Goal: Check status: Check status

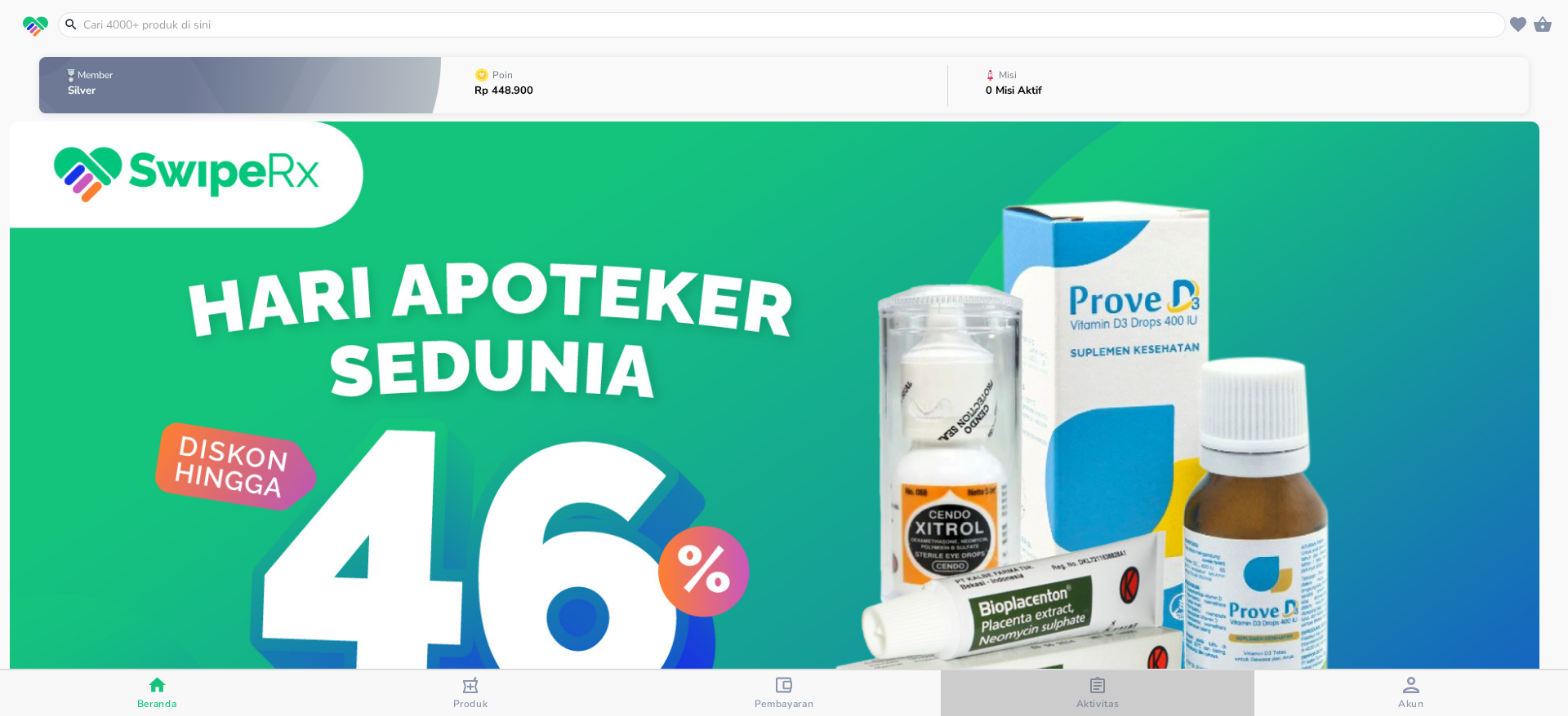
click at [1102, 691] on icon "button" at bounding box center [1098, 685] width 15 height 17
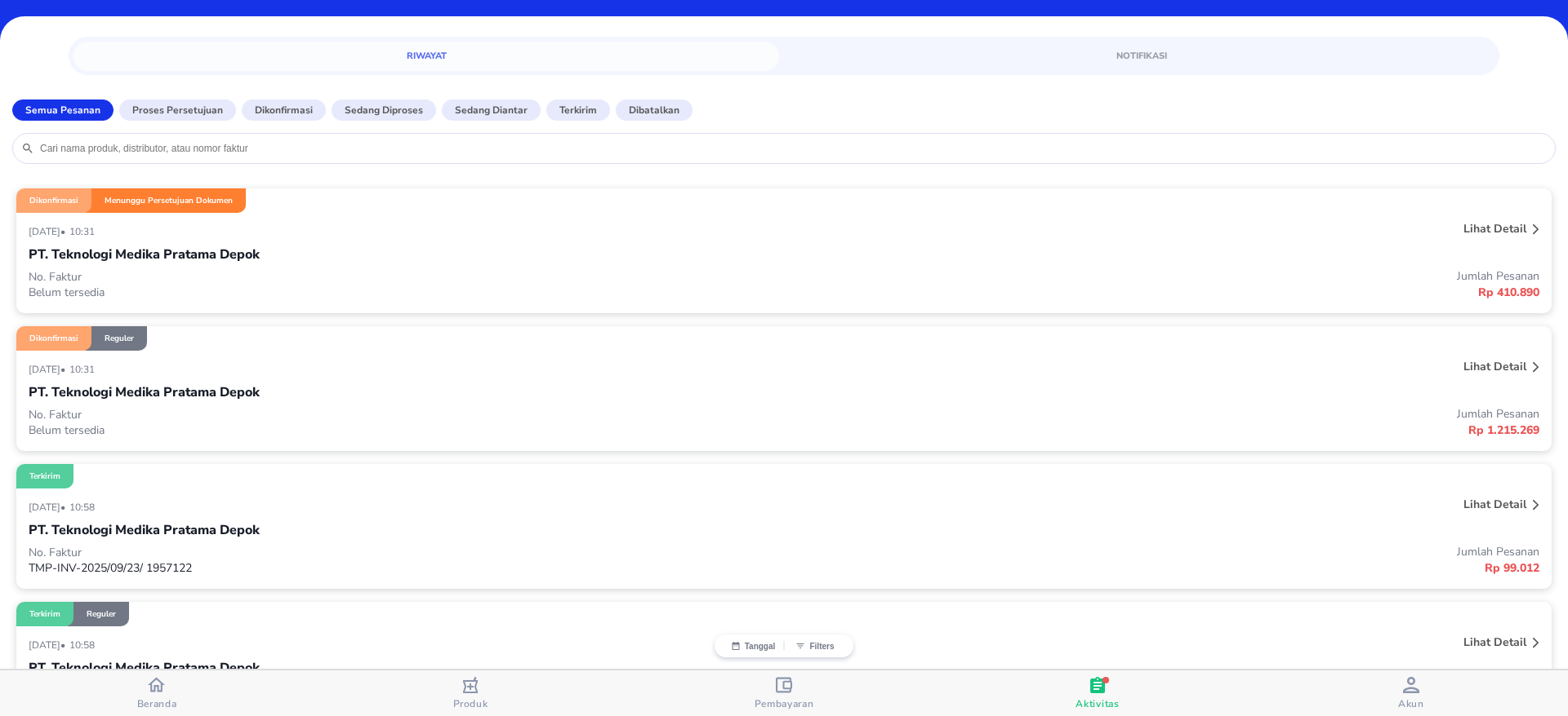
scroll to position [31, 0]
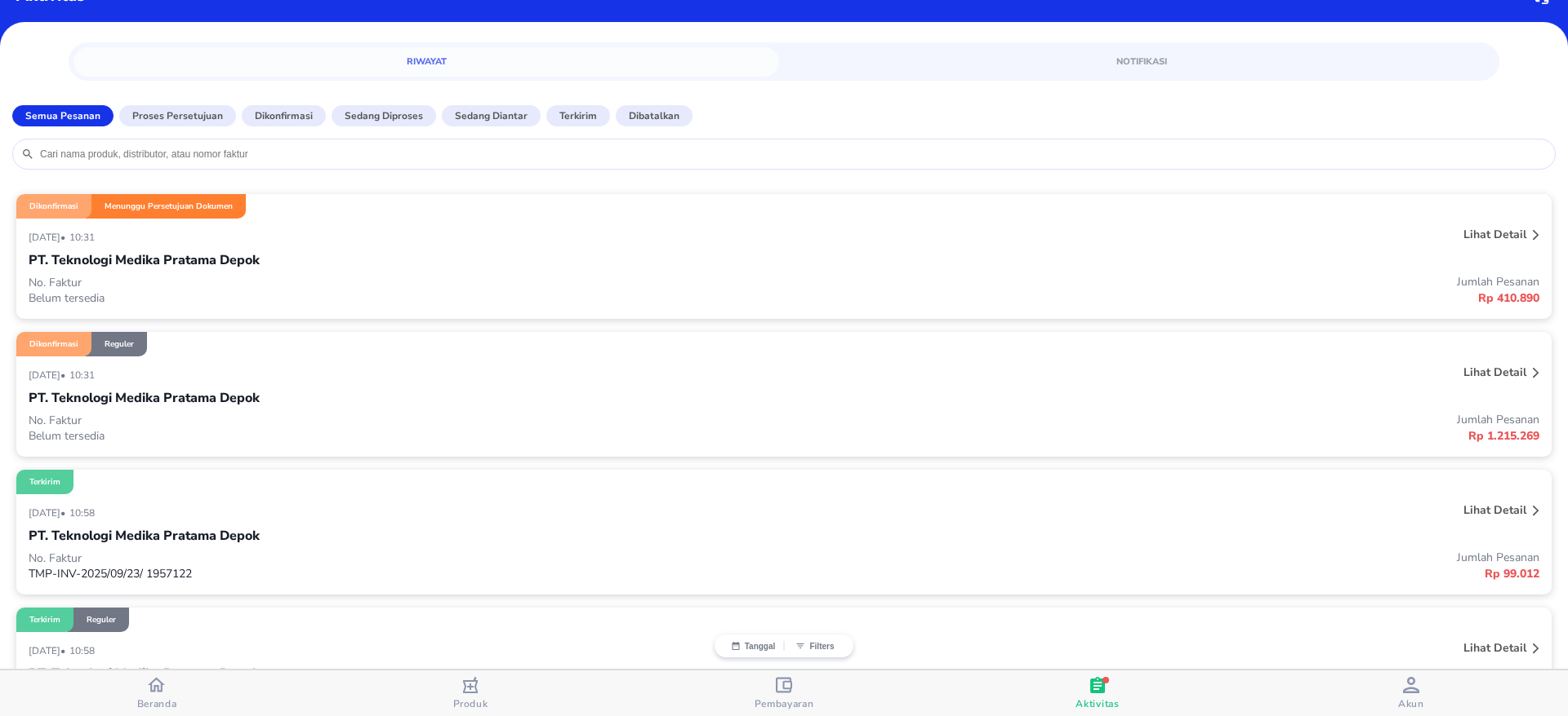
click at [1500, 233] on p "Lihat detail" at bounding box center [1495, 234] width 63 height 16
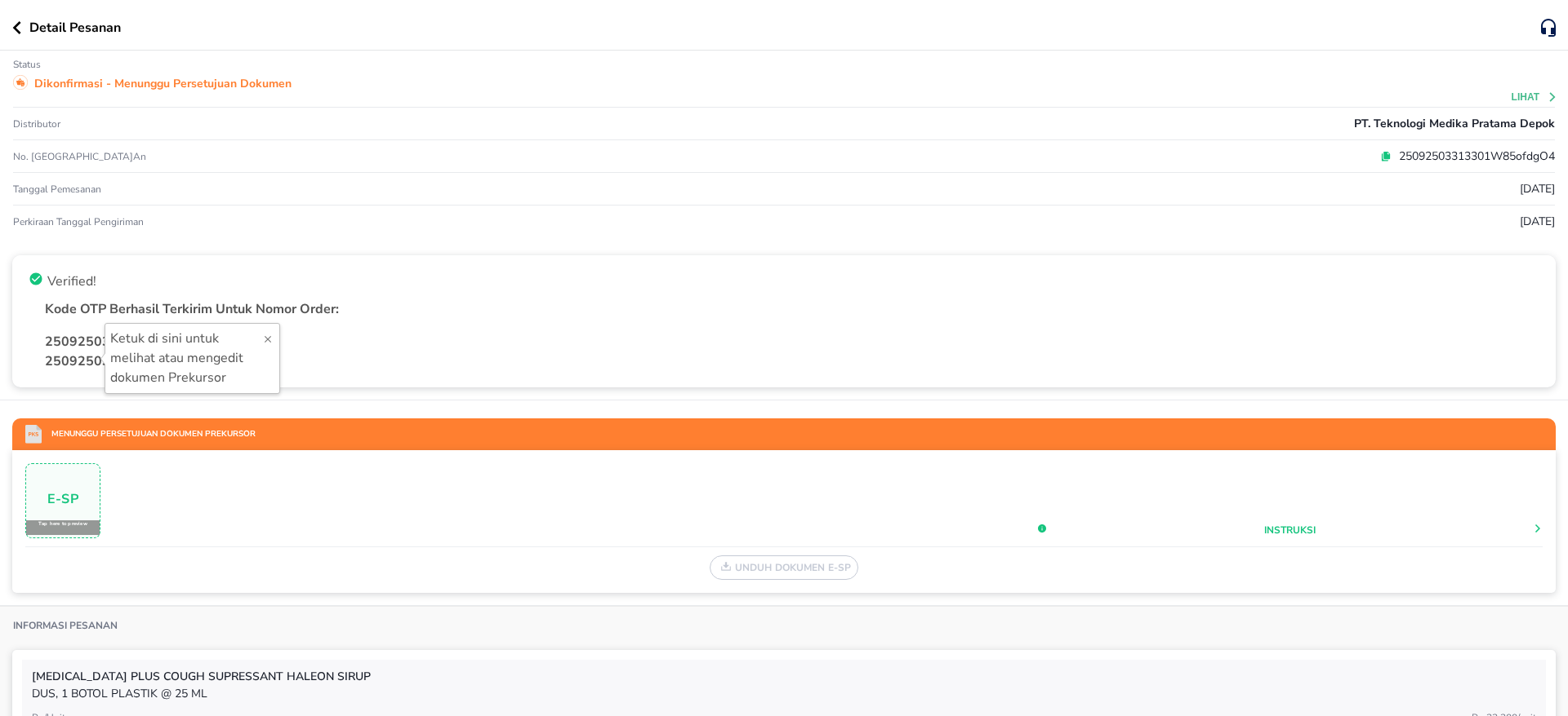
click at [18, 31] on icon "button" at bounding box center [17, 28] width 8 height 13
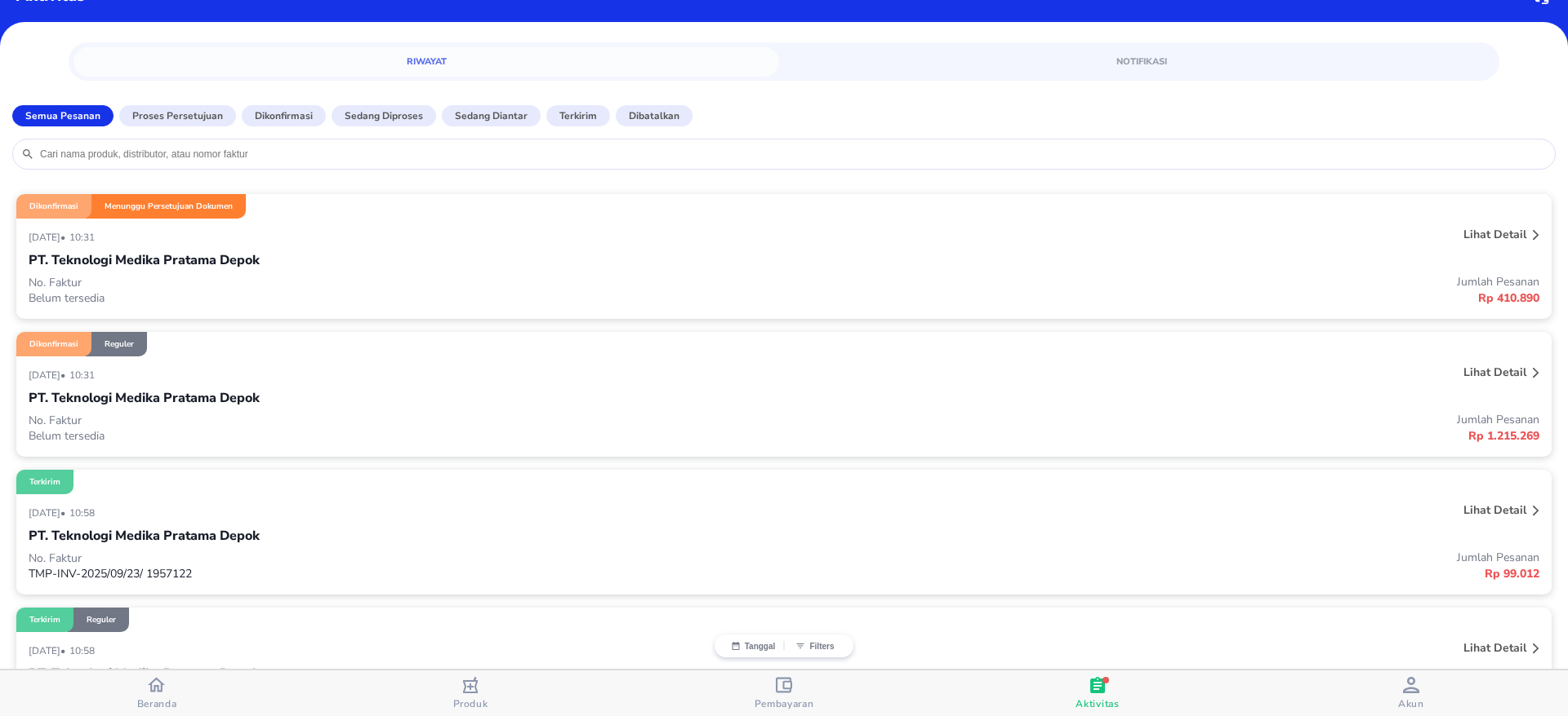
click at [398, 276] on p "No. Faktur" at bounding box center [406, 282] width 755 height 16
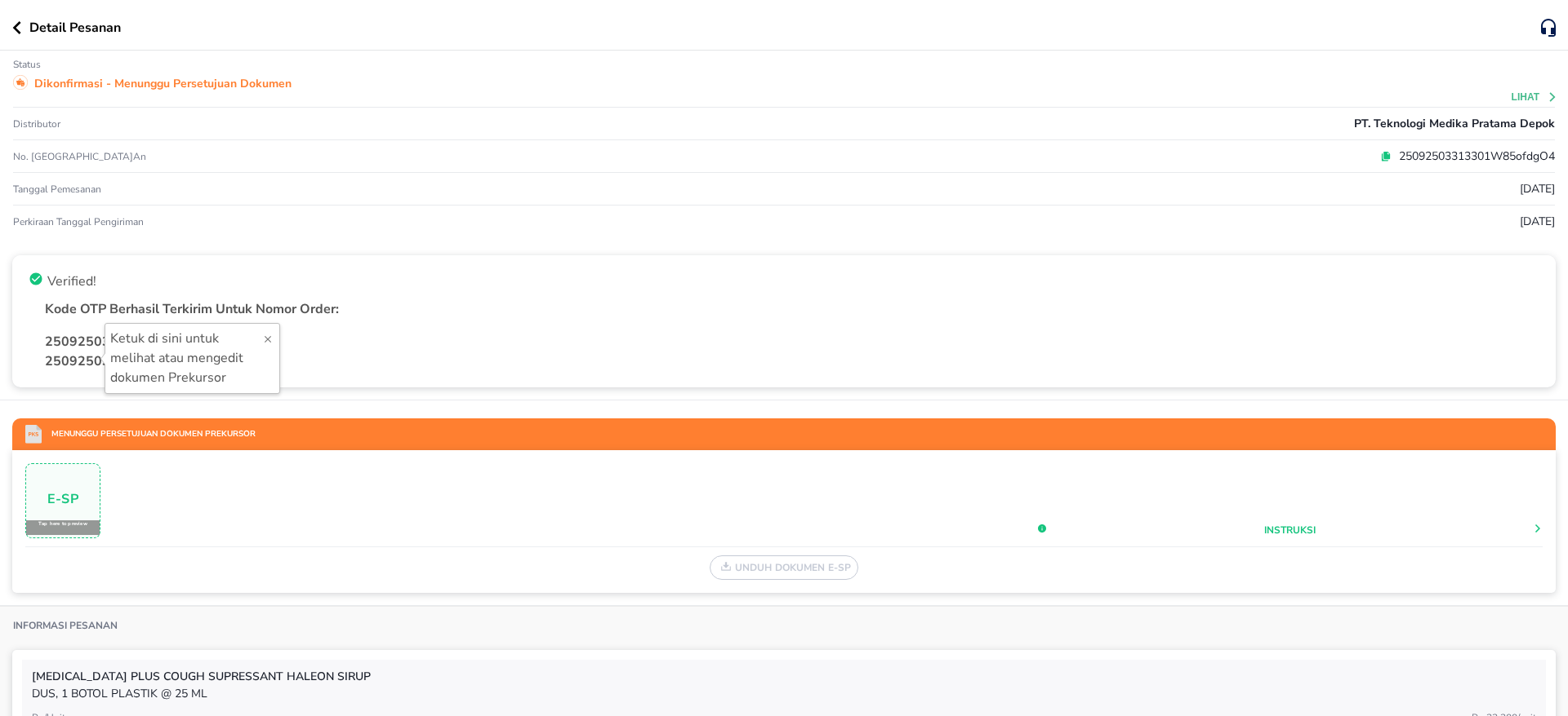
click at [1380, 159] on icon at bounding box center [1386, 156] width 11 height 11
click at [273, 338] on div "Detail Pesanan Status Dikonfirmasi - Menunggu Persetujuan Dokumen Lihat Distrib…" at bounding box center [784, 358] width 1568 height 716
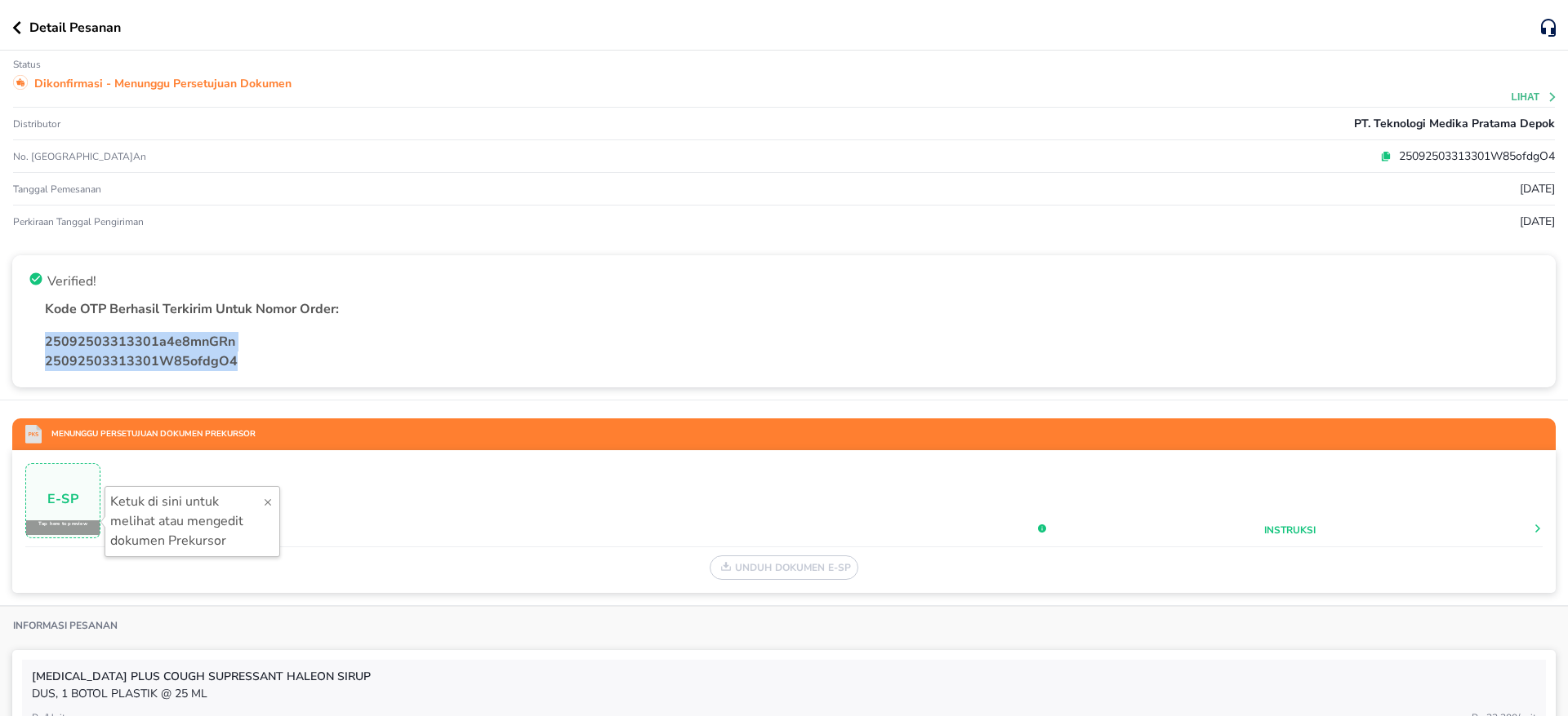
drag, startPoint x: 250, startPoint y: 365, endPoint x: 44, endPoint y: 339, distance: 207.6
click at [44, 339] on div "25092503313301a4e8mnGRn 25092503313301W85ofdgO4" at bounding box center [784, 352] width 1524 height 52
copy div "25092503313301a4e8mnGRn 25092503313301W85ofdgO4"
click at [17, 28] on icon "button" at bounding box center [17, 28] width 9 height 13
